Goal: Navigation & Orientation: Find specific page/section

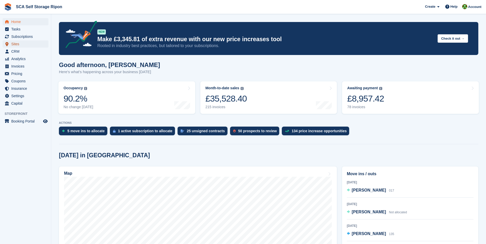
click at [36, 45] on span "Sites" at bounding box center [26, 43] width 31 height 7
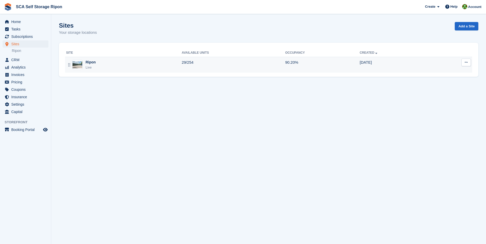
click at [120, 66] on div "Ripon Live" at bounding box center [123, 65] width 115 height 10
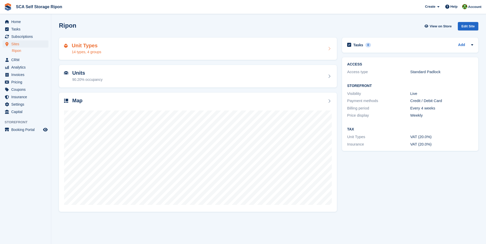
click at [117, 50] on div "Unit Types 14 types, 4 groups" at bounding box center [197, 49] width 267 height 12
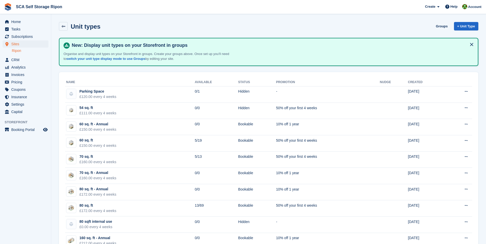
click at [23, 51] on link "Ripon" at bounding box center [30, 50] width 37 height 5
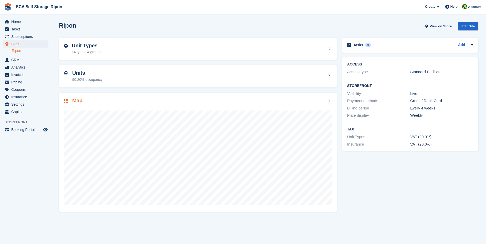
click at [77, 101] on h2 "Map" at bounding box center [77, 101] width 10 height 6
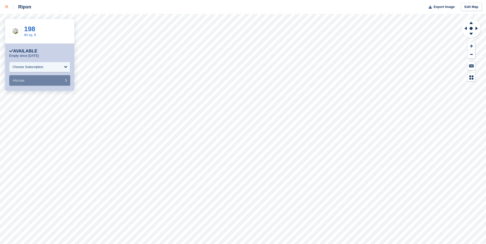
click at [5, 7] on link at bounding box center [7, 7] width 14 height 14
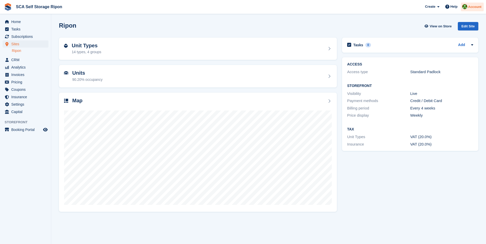
click at [477, 9] on div "Account" at bounding box center [471, 7] width 23 height 9
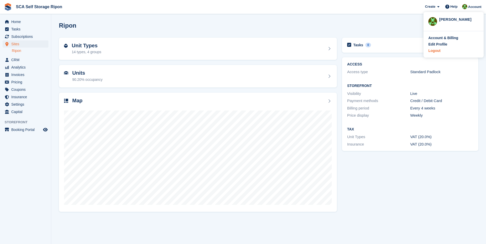
click at [440, 50] on div "Logout" at bounding box center [453, 50] width 50 height 5
